Goal: Check status: Check status

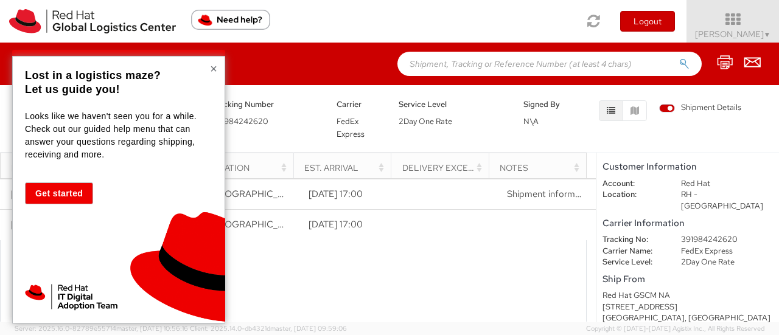
click at [212, 68] on button "×" at bounding box center [213, 69] width 7 height 12
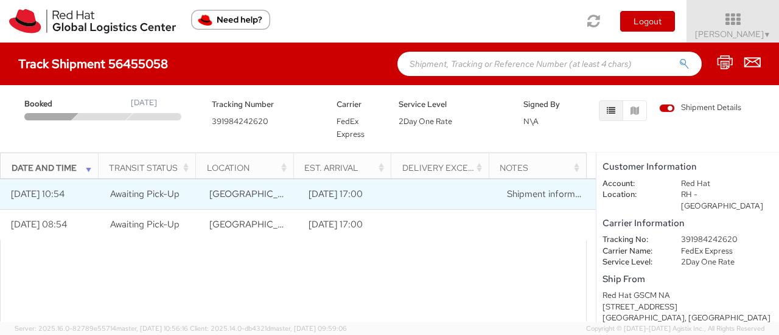
click at [184, 196] on td "Awaiting Pick-Up" at bounding box center [148, 194] width 99 height 30
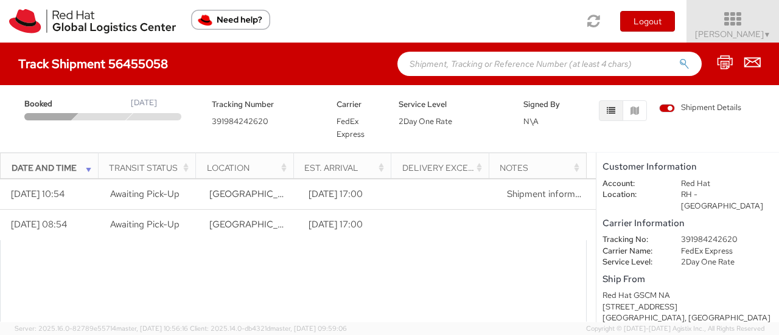
click at [731, 29] on span "[PERSON_NAME] ▼" at bounding box center [733, 34] width 76 height 11
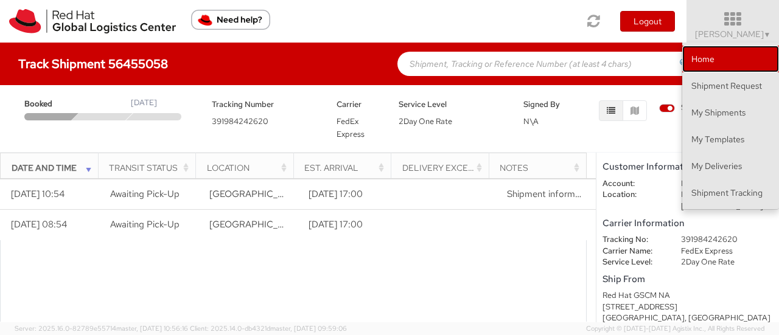
click at [720, 69] on link "Home" at bounding box center [730, 59] width 97 height 27
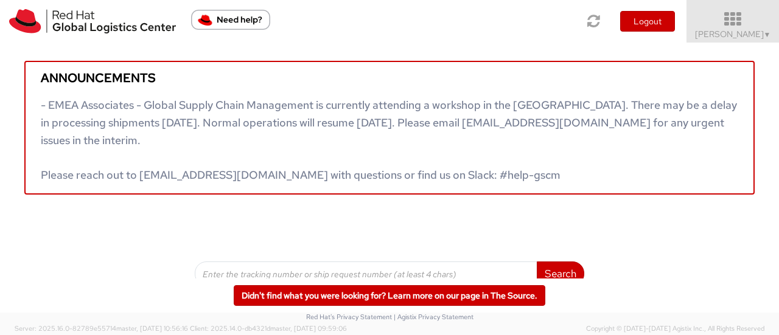
click at [739, 36] on span "[PERSON_NAME] ▼" at bounding box center [733, 34] width 76 height 11
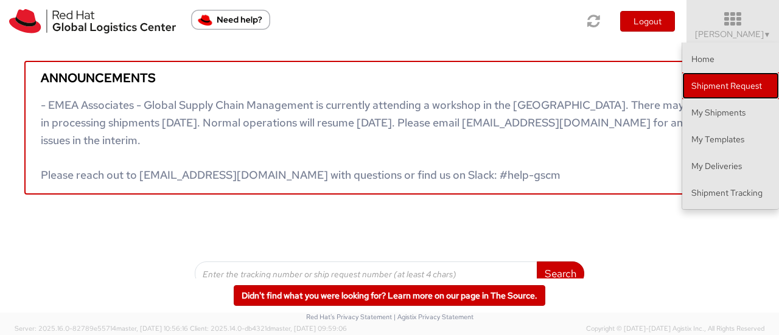
click at [723, 75] on link "Shipment Request" at bounding box center [730, 85] width 97 height 27
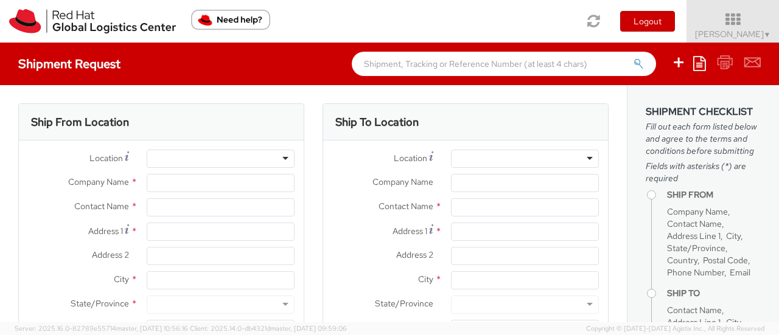
select select
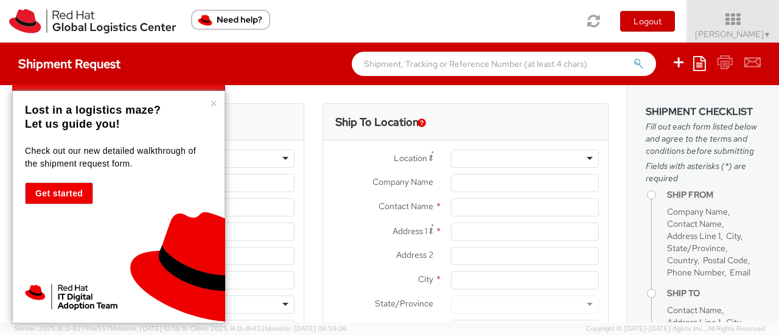
select select "879"
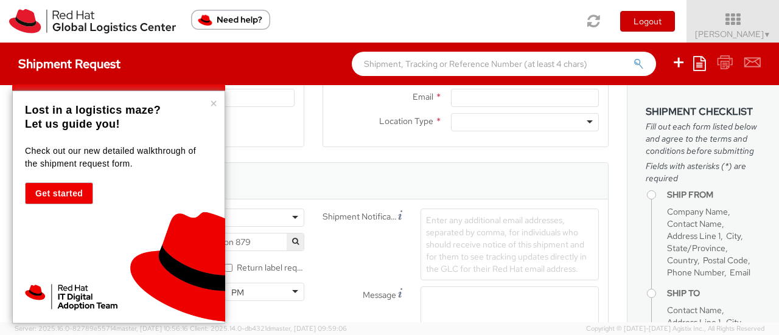
scroll to position [608, 0]
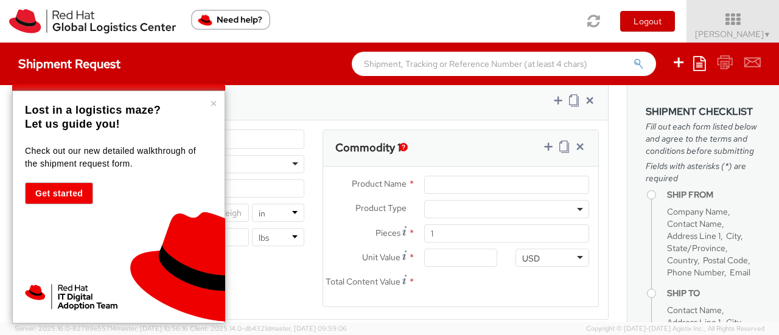
click at [209, 101] on div "× Lost in a logistics maze? Let us guide you! Check out our new detailed walkth…" at bounding box center [118, 207] width 213 height 233
type input "Red Hat, Inc."
type input "[PERSON_NAME]"
type input "[STREET_ADDRESS]"
type input "RALEIGH"
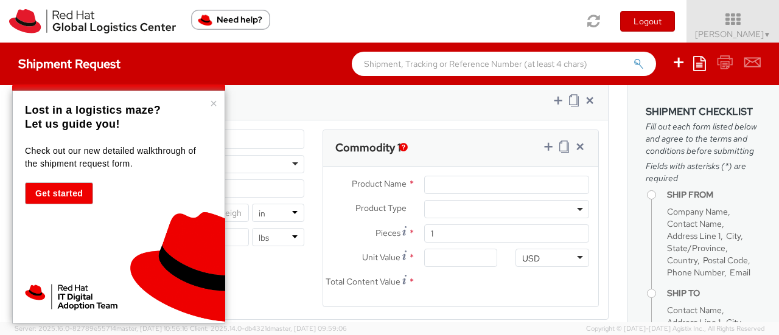
type input "27601"
type input "[PHONE_NUMBER]"
type input "[EMAIL_ADDRESS][DOMAIN_NAME]"
click at [217, 104] on div "× Lost in a logistics maze? Let us guide you! Check out our new detailed walkth…" at bounding box center [118, 207] width 213 height 233
click at [212, 102] on button "×" at bounding box center [213, 103] width 7 height 12
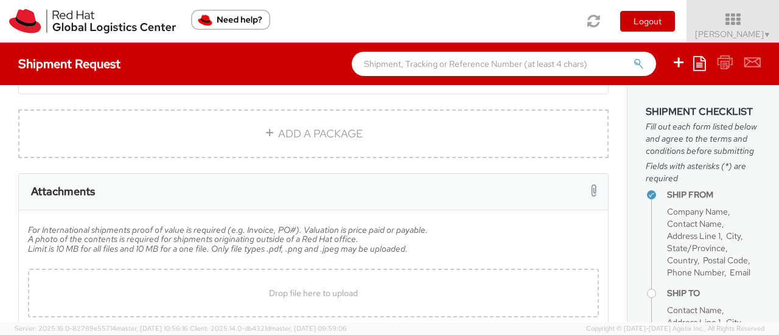
scroll to position [913, 0]
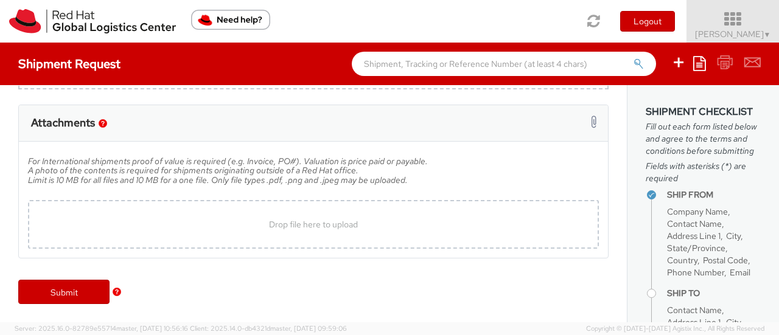
click at [763, 21] on icon at bounding box center [732, 19] width 106 height 17
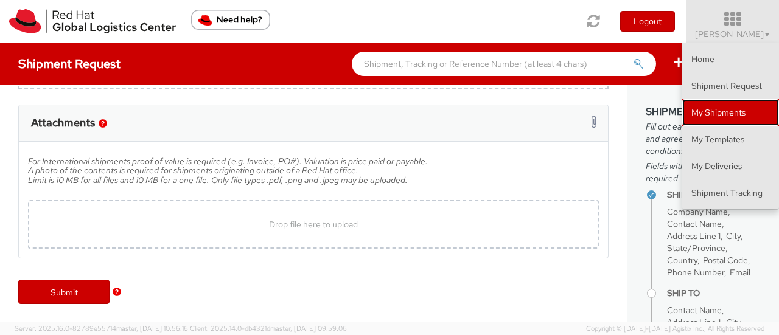
click at [726, 120] on link "My Shipments" at bounding box center [730, 112] width 97 height 27
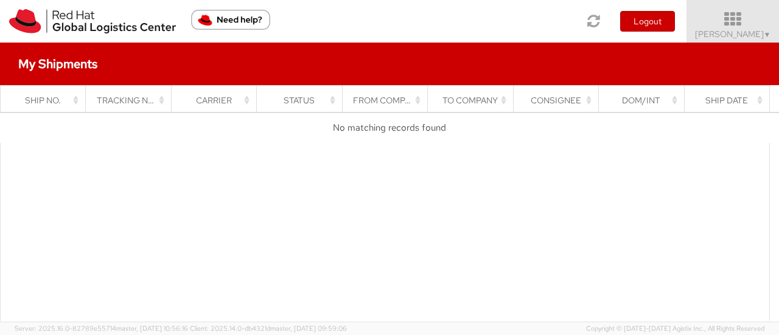
click at [740, 38] on span "[PERSON_NAME] ▼" at bounding box center [733, 34] width 76 height 11
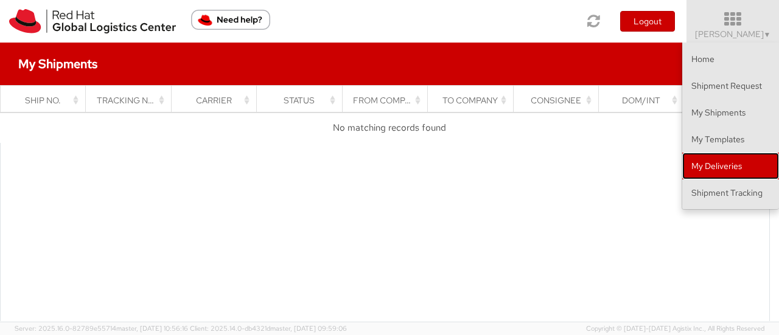
click at [737, 158] on link "My Deliveries" at bounding box center [730, 166] width 97 height 27
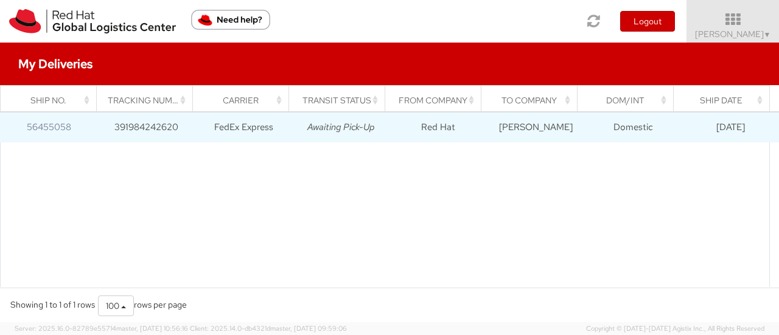
click at [366, 133] on icon "Awaiting Pick-Up" at bounding box center [341, 127] width 68 height 12
